Goal: Information Seeking & Learning: Learn about a topic

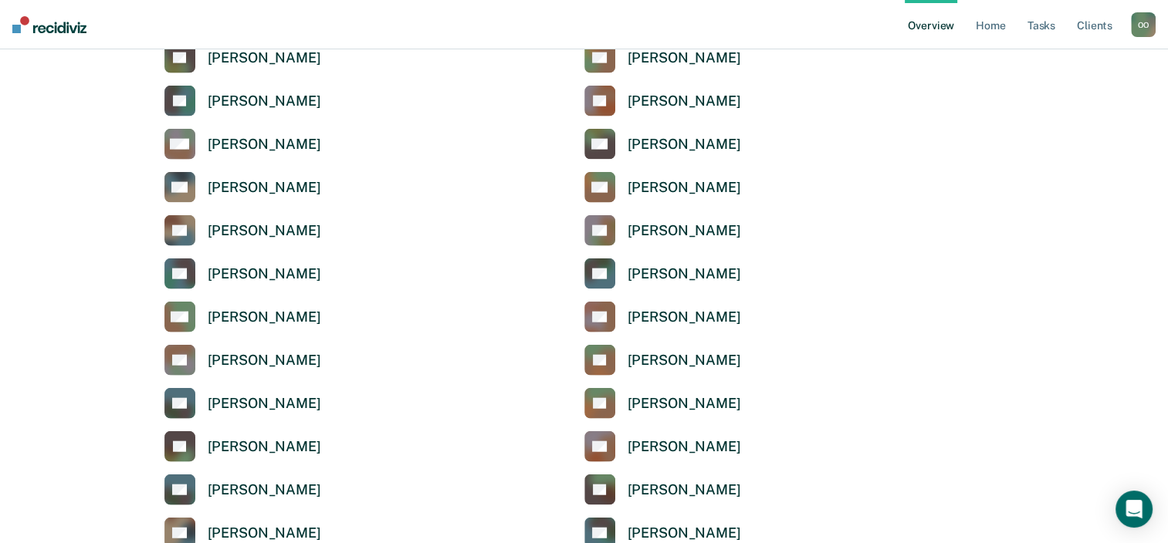
scroll to position [3628, 0]
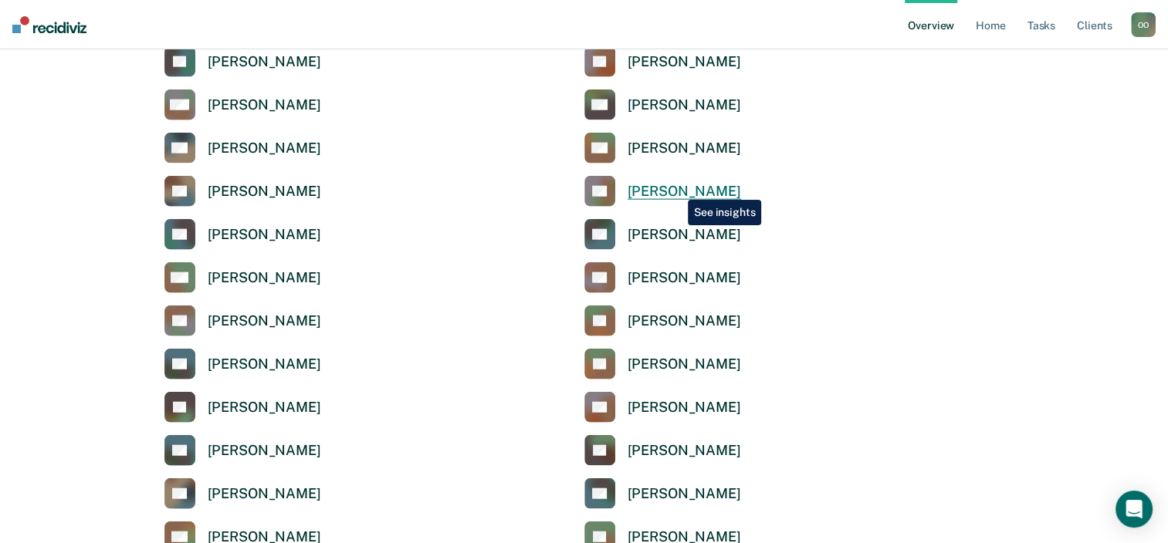
click at [676, 188] on div "Olubukola Oluwasanya" at bounding box center [684, 192] width 113 height 18
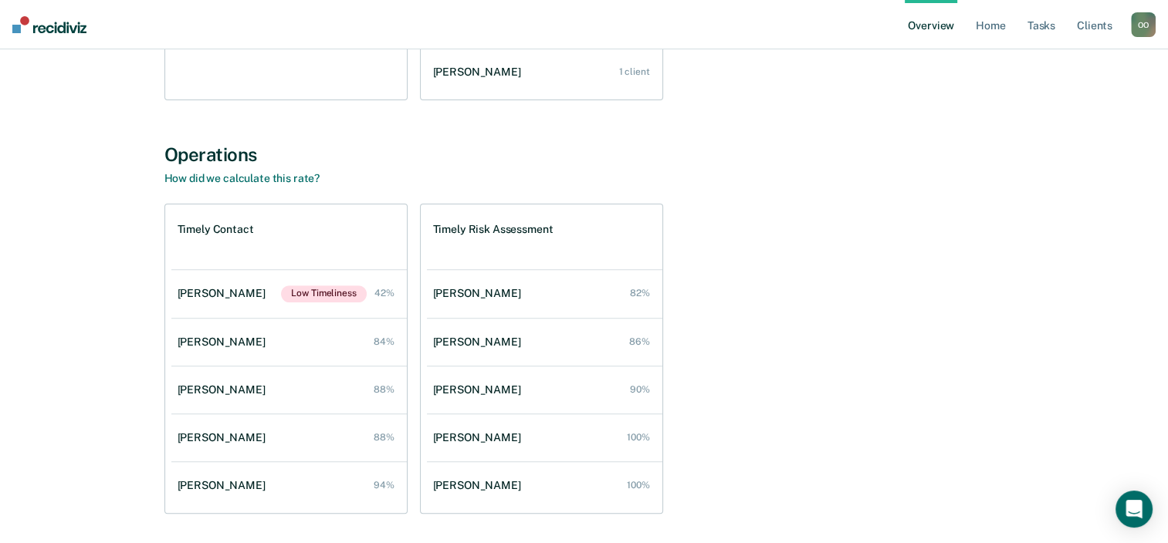
scroll to position [436, 0]
